Goal: Complete application form

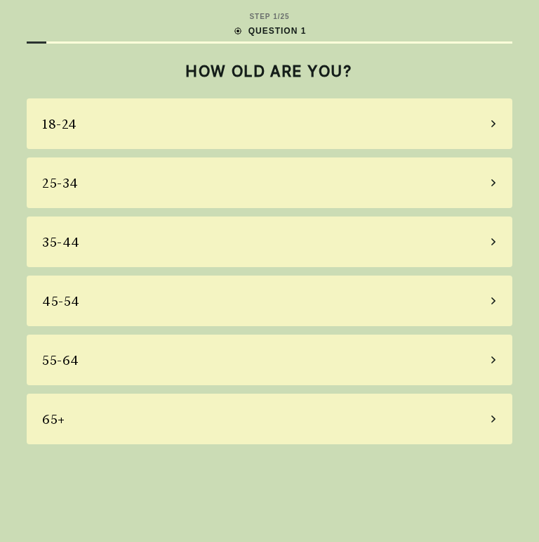
click at [492, 363] on icon at bounding box center [493, 359] width 7 height 13
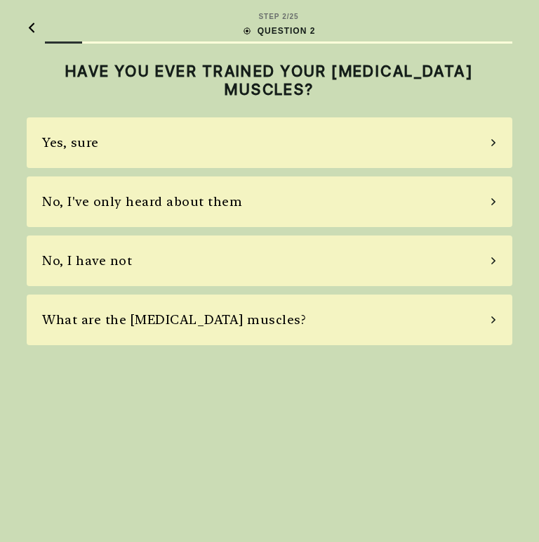
click at [491, 256] on div "No, I have not" at bounding box center [270, 260] width 486 height 51
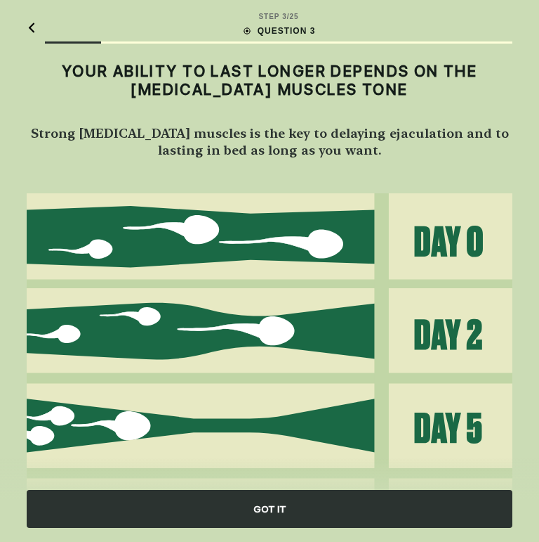
click at [379, 504] on div "GOT IT" at bounding box center [270, 509] width 486 height 38
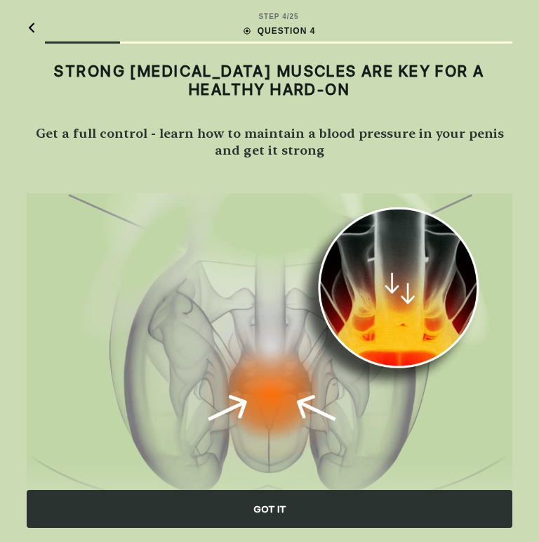
click at [464, 511] on div "GOT IT" at bounding box center [270, 509] width 486 height 38
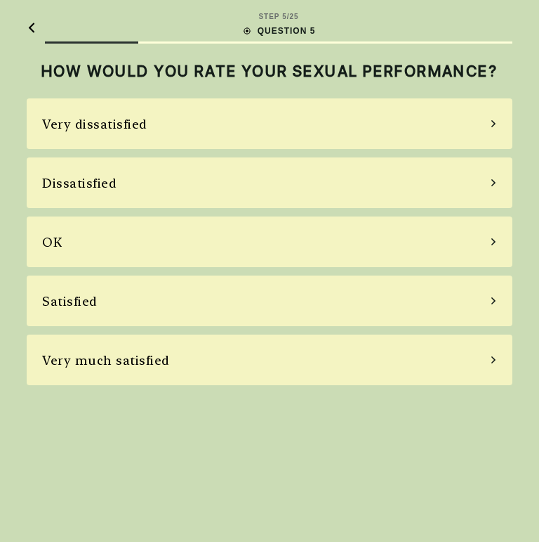
click at [487, 183] on div "Dissatisfied" at bounding box center [270, 182] width 486 height 51
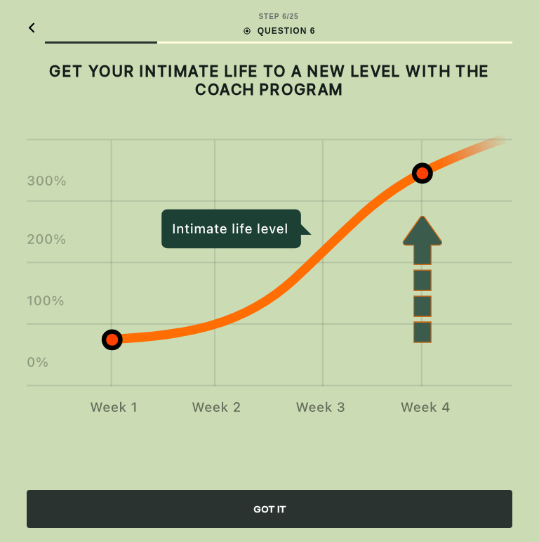
click at [432, 501] on div "GOT IT" at bounding box center [270, 509] width 486 height 38
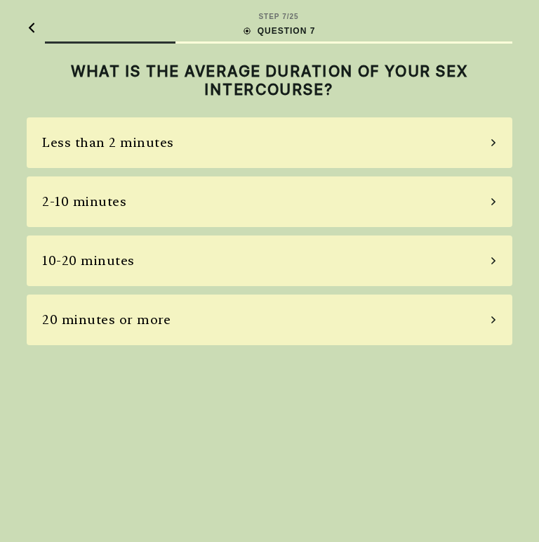
click at [492, 198] on icon at bounding box center [493, 201] width 7 height 13
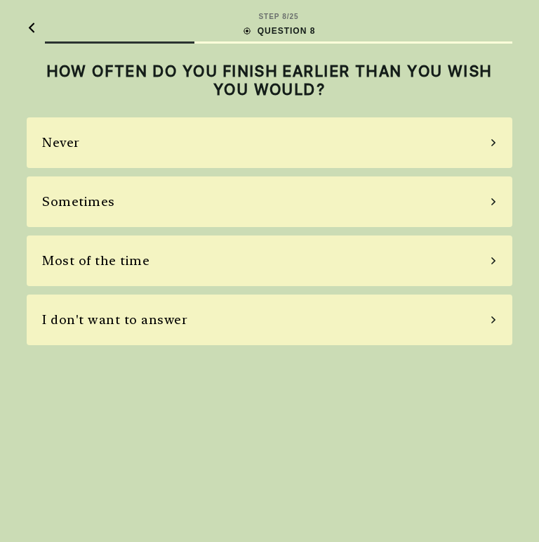
click at [495, 256] on div "Most of the time" at bounding box center [270, 260] width 486 height 51
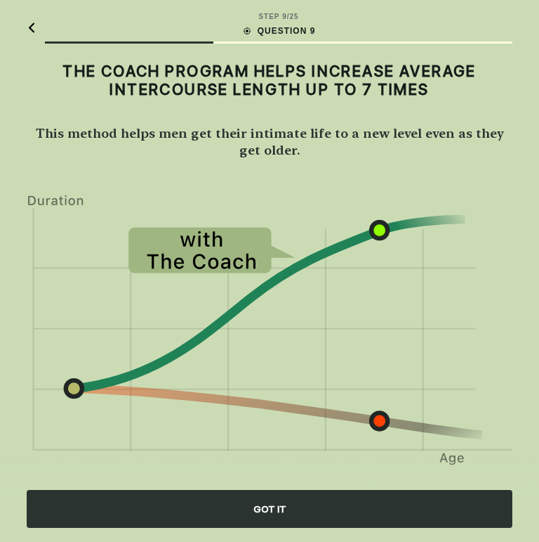
click at [428, 491] on div "GOT IT" at bounding box center [270, 509] width 486 height 38
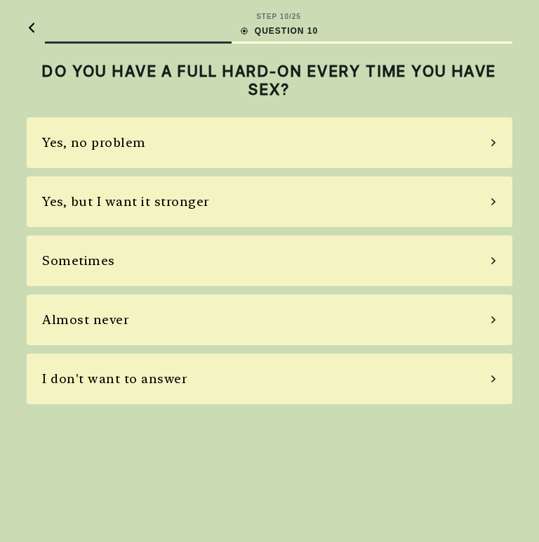
click at [485, 138] on div "Yes, no problem" at bounding box center [270, 142] width 486 height 51
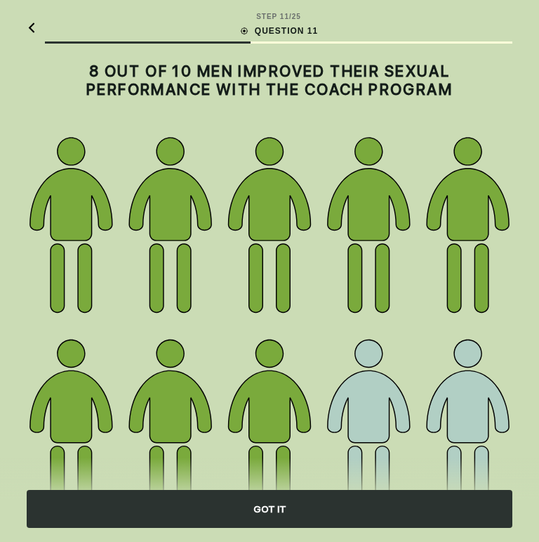
click at [450, 497] on div "GOT IT" at bounding box center [270, 509] width 486 height 38
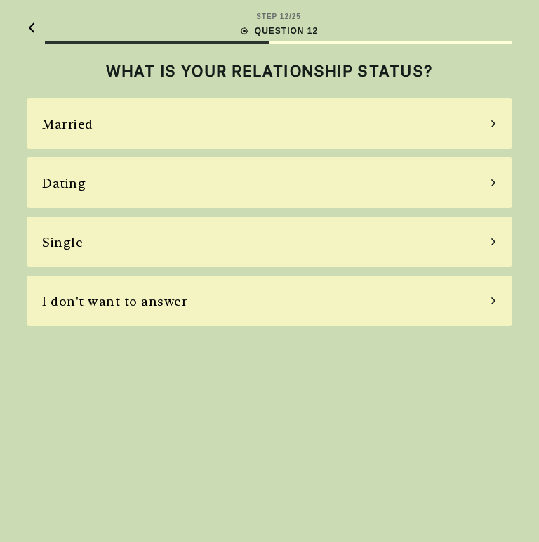
click at [487, 122] on div "Married" at bounding box center [270, 123] width 486 height 51
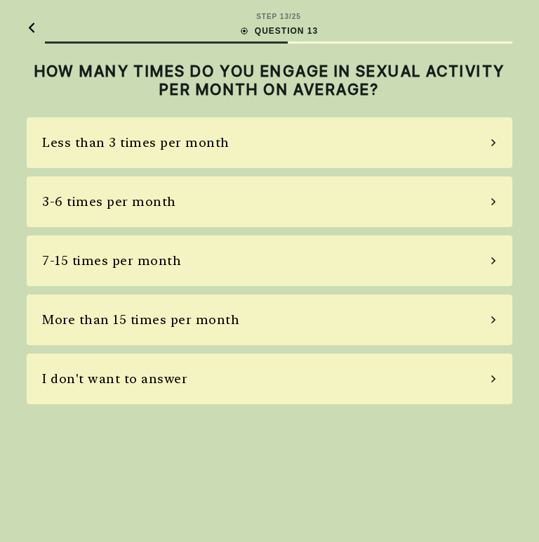
click at [490, 195] on div "3-6 times per month" at bounding box center [270, 201] width 486 height 51
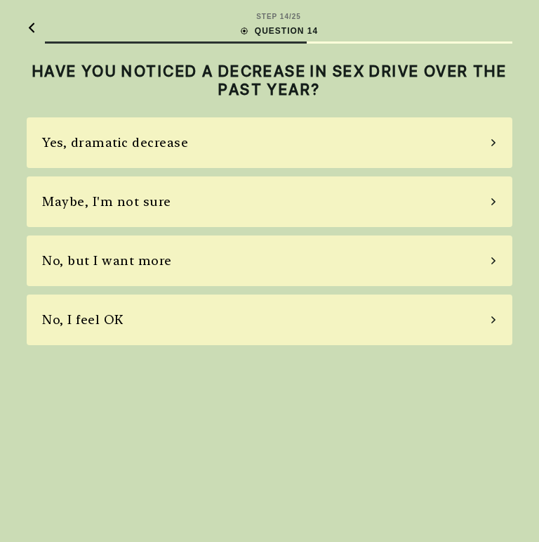
click at [492, 259] on icon at bounding box center [493, 260] width 7 height 13
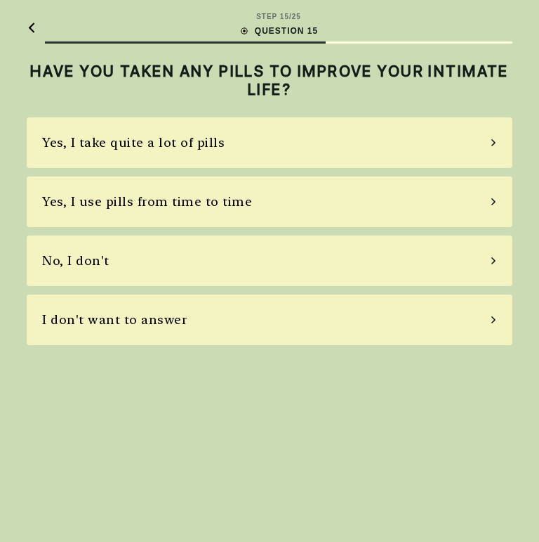
click at [492, 254] on div "No, I don't" at bounding box center [270, 260] width 486 height 51
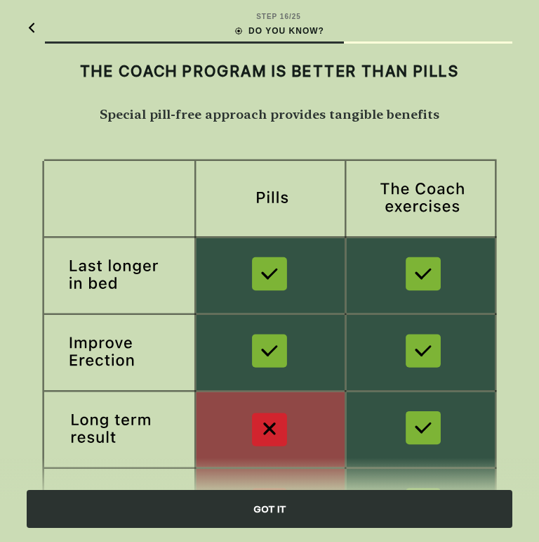
click at [449, 505] on div "GOT IT" at bounding box center [270, 509] width 486 height 38
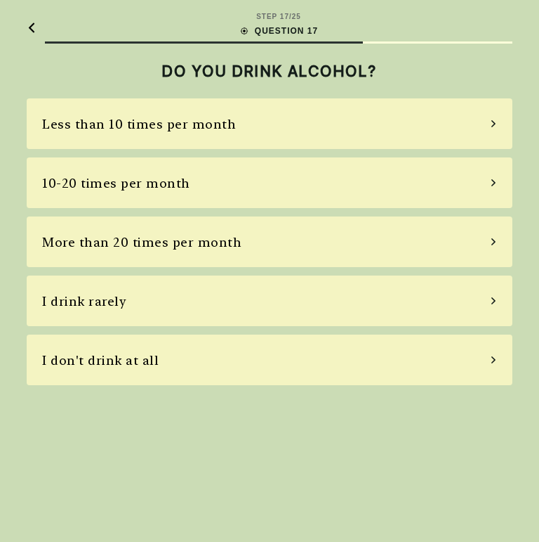
click at [492, 181] on icon at bounding box center [493, 182] width 7 height 13
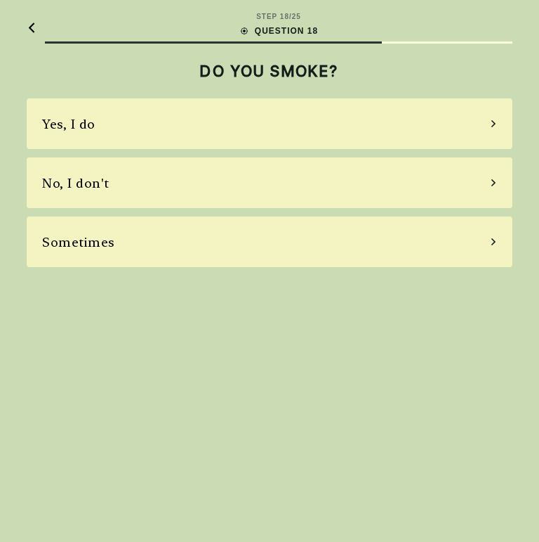
click at [494, 178] on div "No, I don't" at bounding box center [270, 182] width 486 height 51
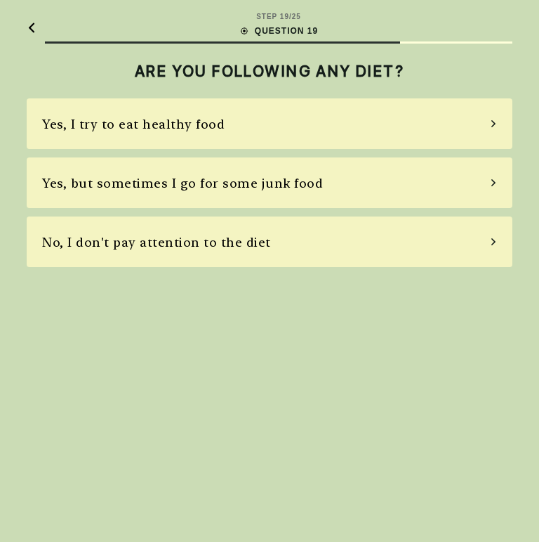
click at [493, 181] on icon at bounding box center [494, 182] width 4 height 7
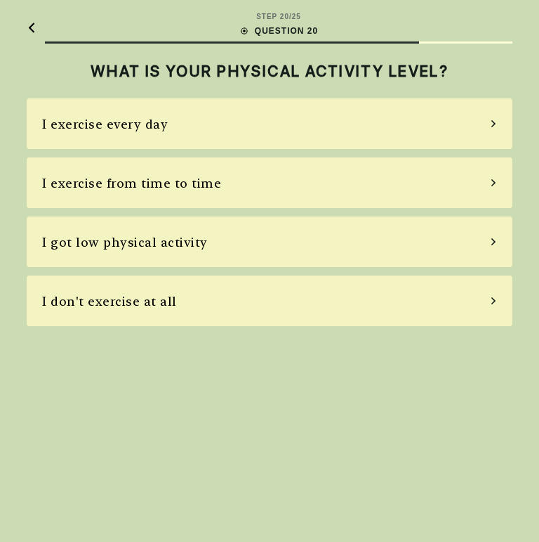
click at [490, 178] on div "I exercise from time to time" at bounding box center [270, 182] width 486 height 51
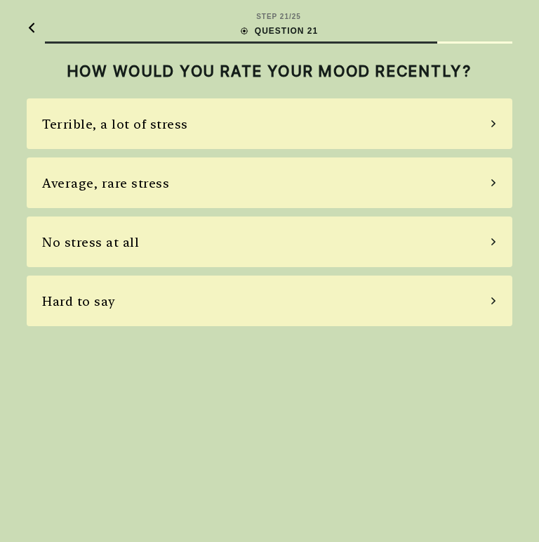
click at [487, 119] on div "Terrible, a lot of stress" at bounding box center [270, 123] width 486 height 51
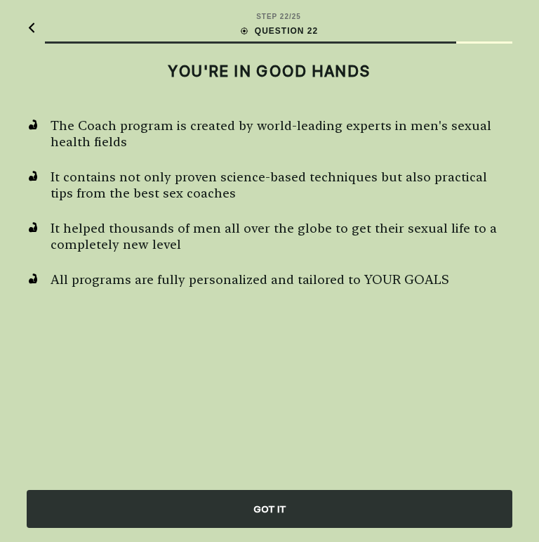
click at [445, 503] on div "GOT IT" at bounding box center [270, 509] width 486 height 38
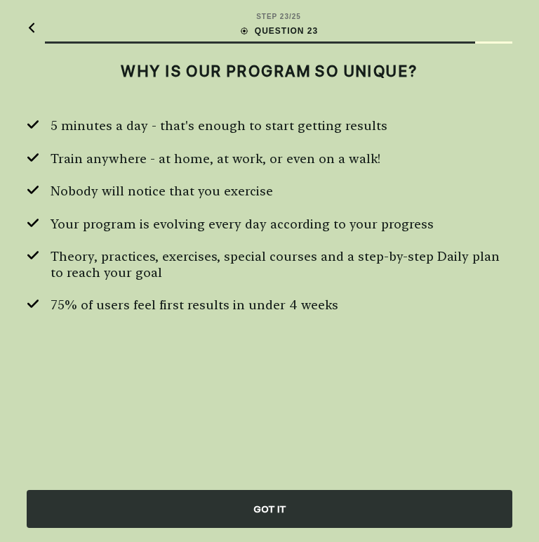
click at [419, 509] on div "GOT IT" at bounding box center [270, 509] width 486 height 38
